Goal: Task Accomplishment & Management: Manage account settings

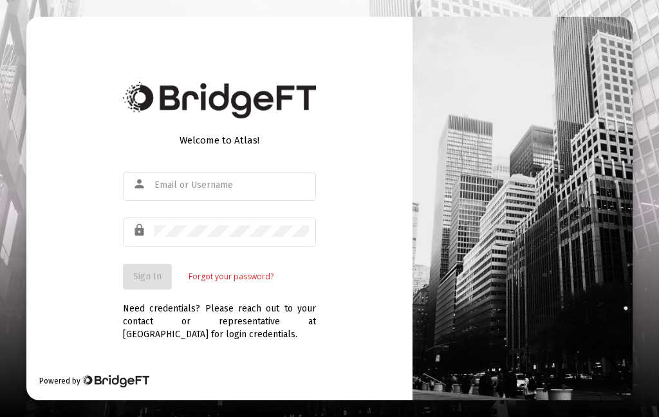
scroll to position [51, 0]
type input "[EMAIL_ADDRESS][DOMAIN_NAME]"
click at [152, 271] on span "Sign In" at bounding box center [147, 276] width 28 height 11
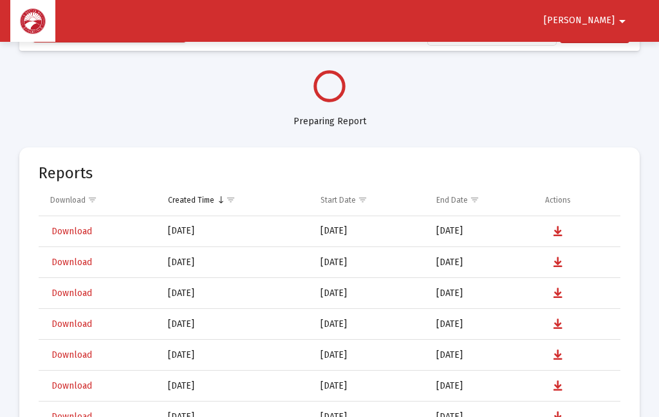
select select "View all"
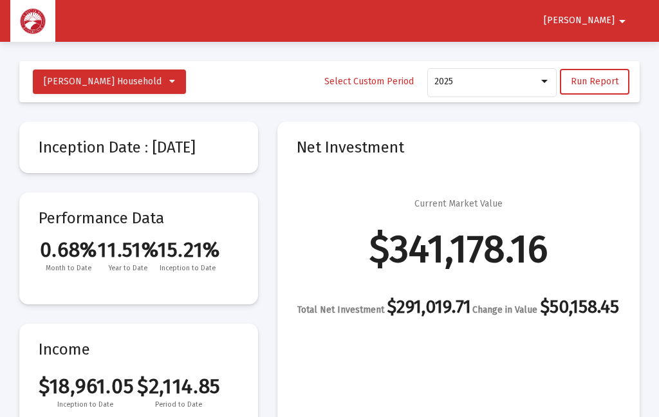
click at [612, 29] on button "[PERSON_NAME]" at bounding box center [586, 21] width 117 height 26
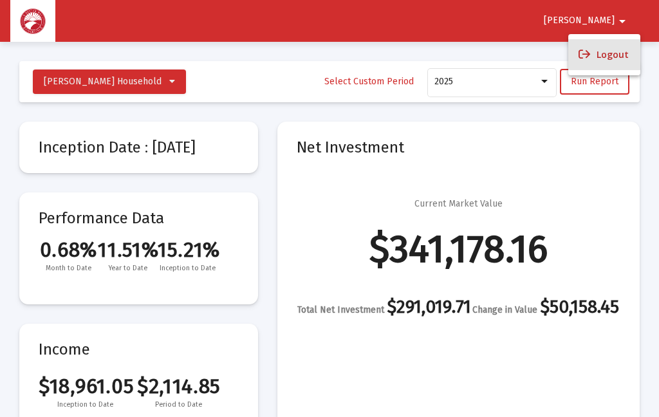
click at [624, 59] on button "Logout" at bounding box center [604, 54] width 72 height 31
